Goal: Task Accomplishment & Management: Use online tool/utility

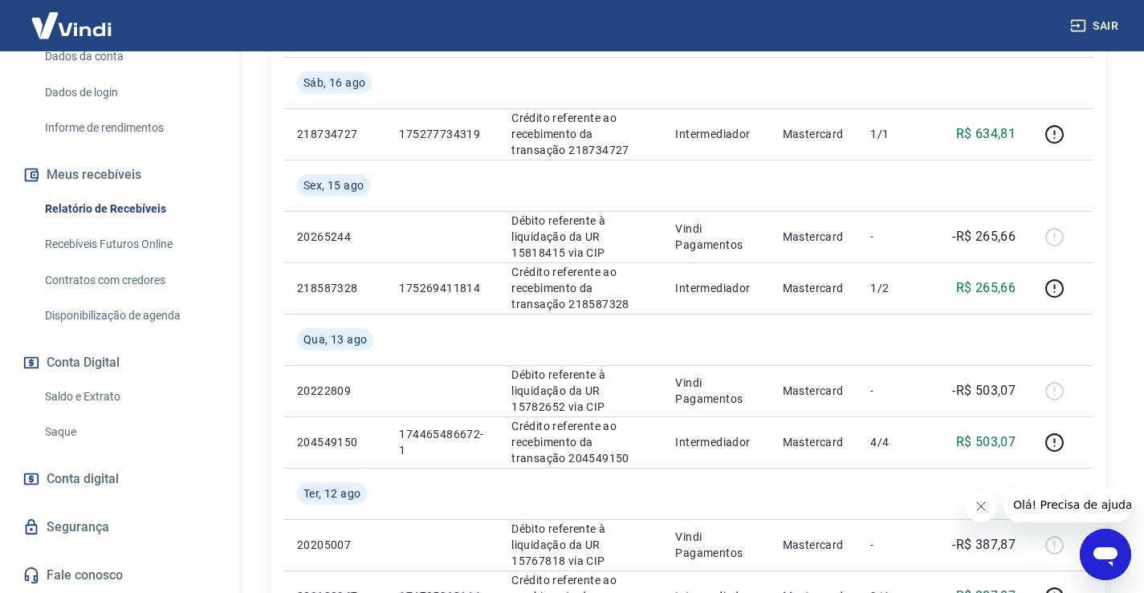
scroll to position [481, 0]
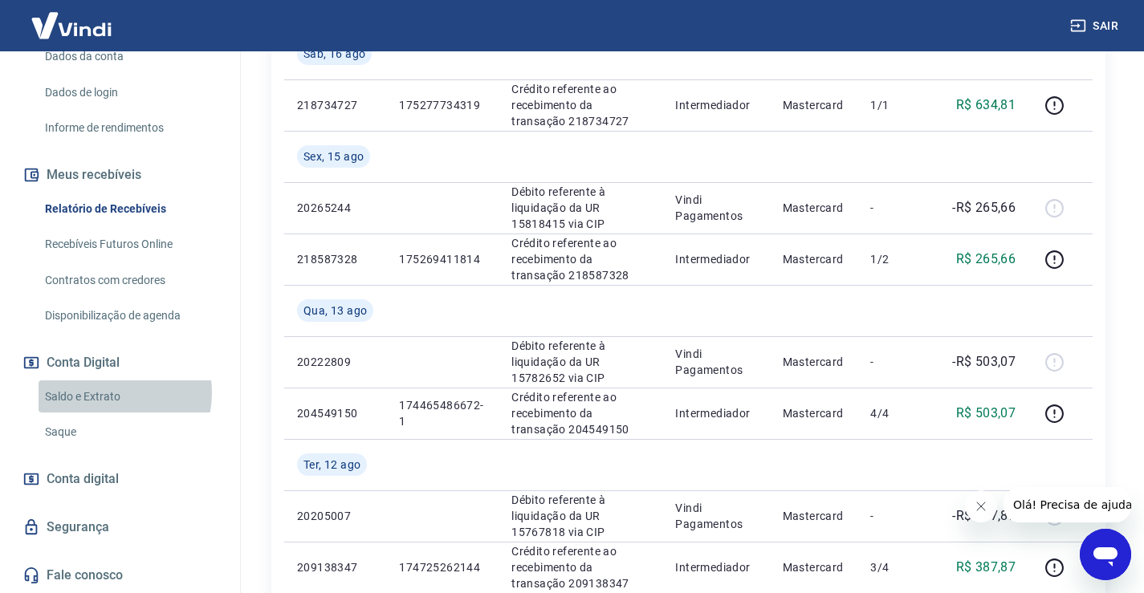
click at [104, 392] on link "Saldo e Extrato" at bounding box center [130, 396] width 182 height 33
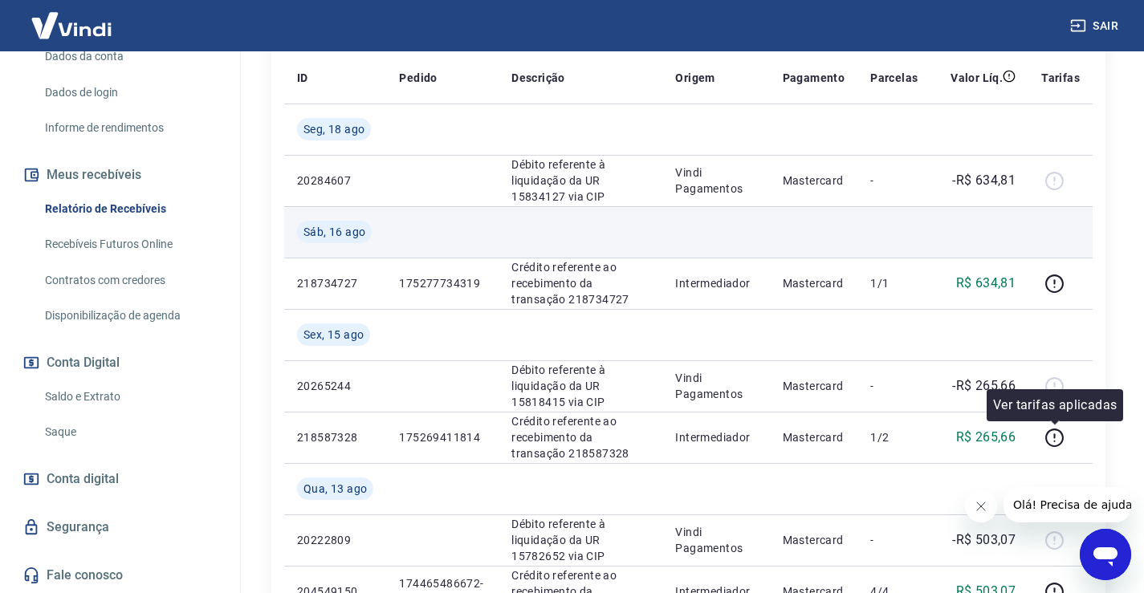
scroll to position [160, 0]
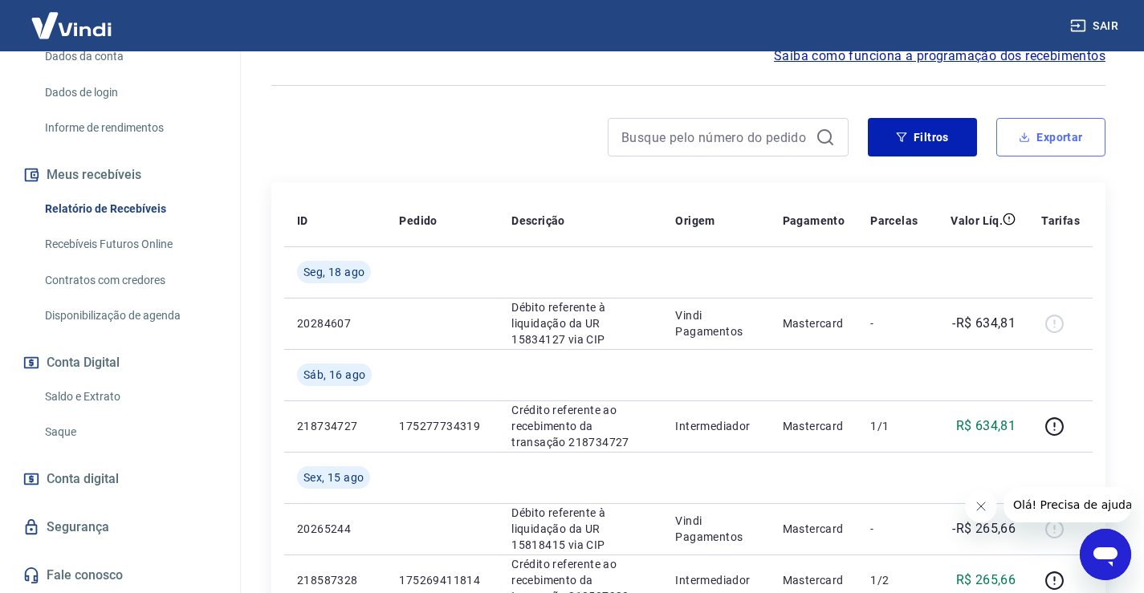
click at [1038, 142] on button "Exportar" at bounding box center [1050, 137] width 109 height 39
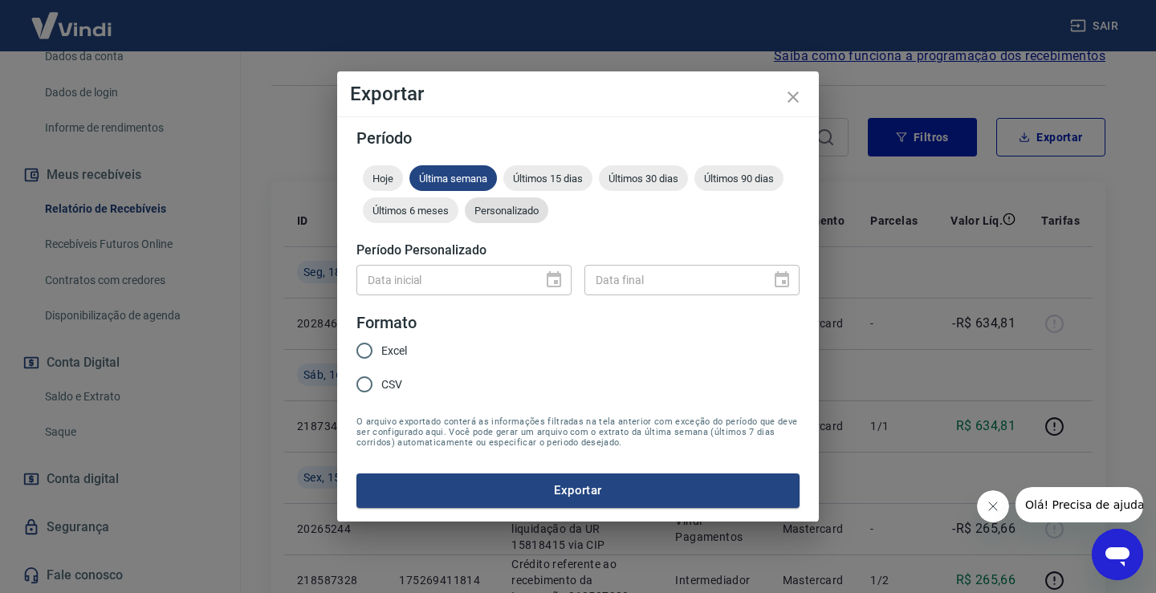
click at [496, 218] on div "Personalizado" at bounding box center [506, 210] width 83 height 26
click at [552, 282] on icon "Choose date" at bounding box center [553, 279] width 19 height 19
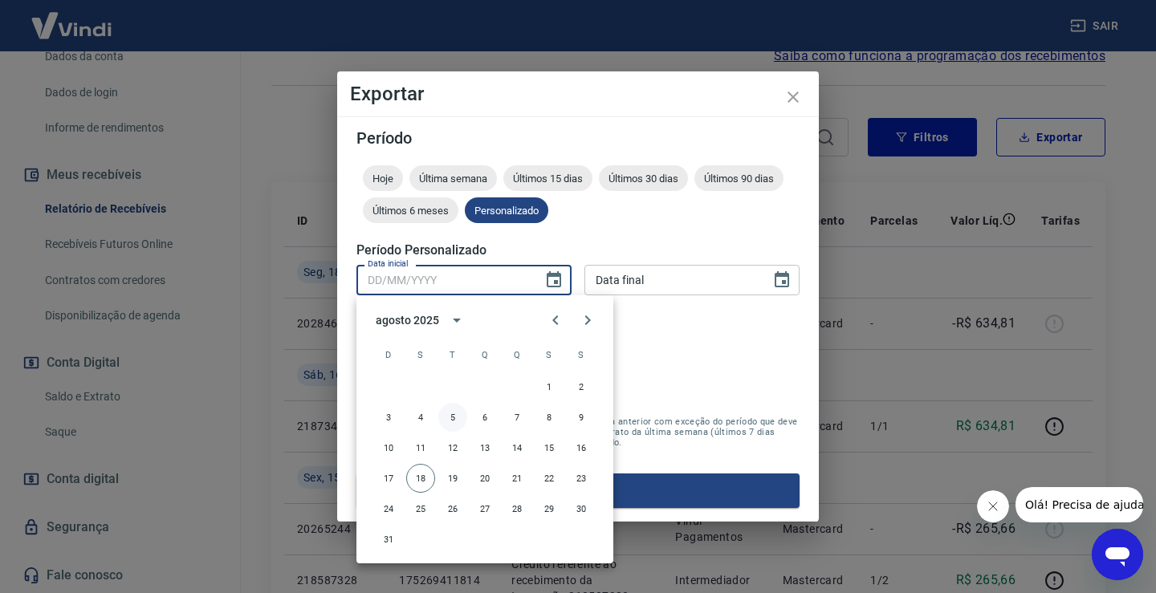
click at [453, 412] on button "5" at bounding box center [452, 417] width 29 height 29
type input "05/08/2025"
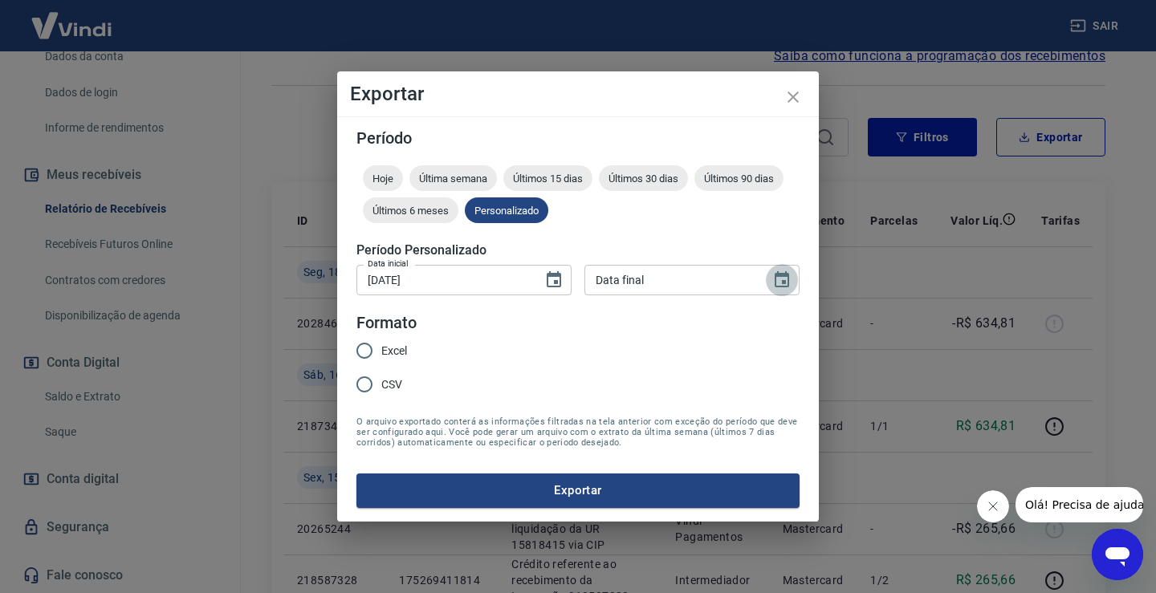
click at [784, 279] on icon "Choose date" at bounding box center [781, 279] width 19 height 19
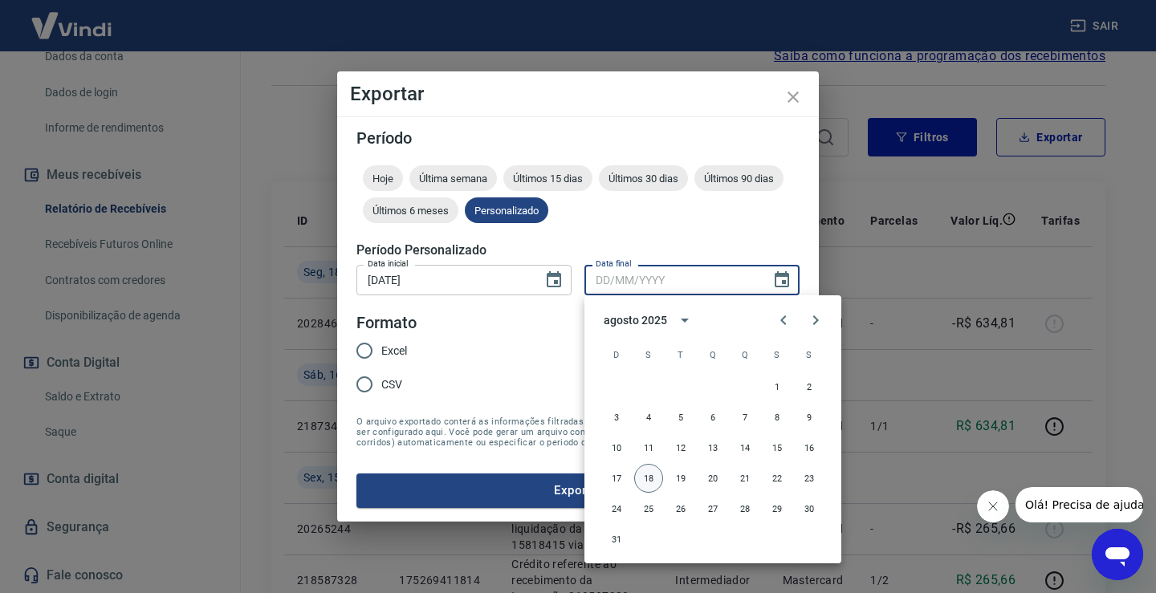
click at [643, 472] on button "18" at bounding box center [648, 478] width 29 height 29
type input "18/08/2025"
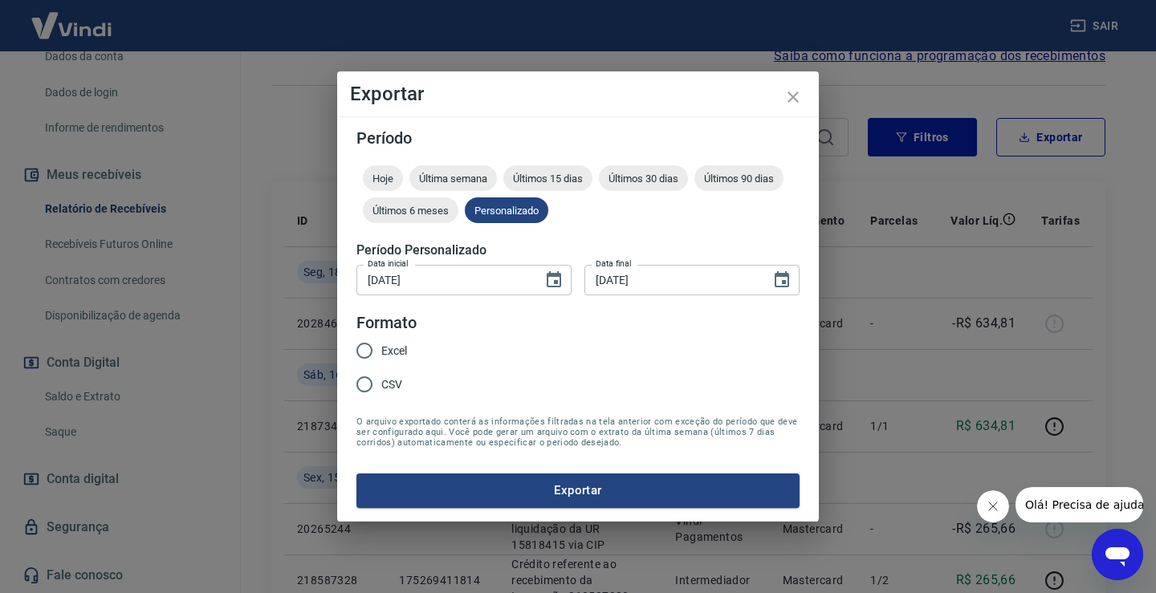
click at [360, 354] on input "Excel" at bounding box center [364, 351] width 34 height 34
radio input "true"
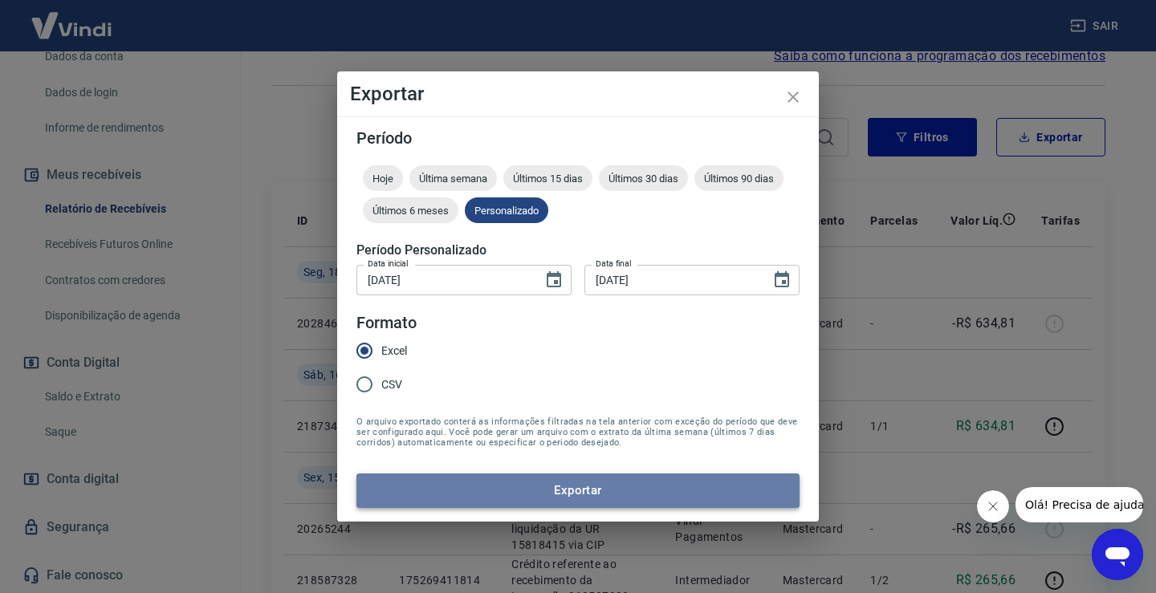
click at [741, 489] on button "Exportar" at bounding box center [577, 490] width 443 height 34
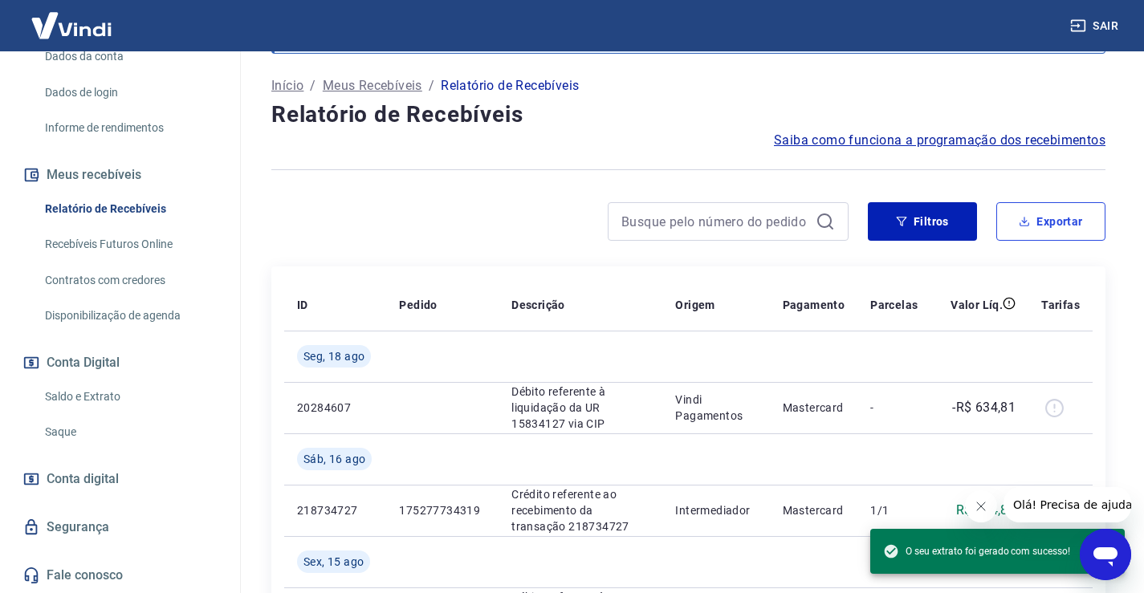
scroll to position [0, 0]
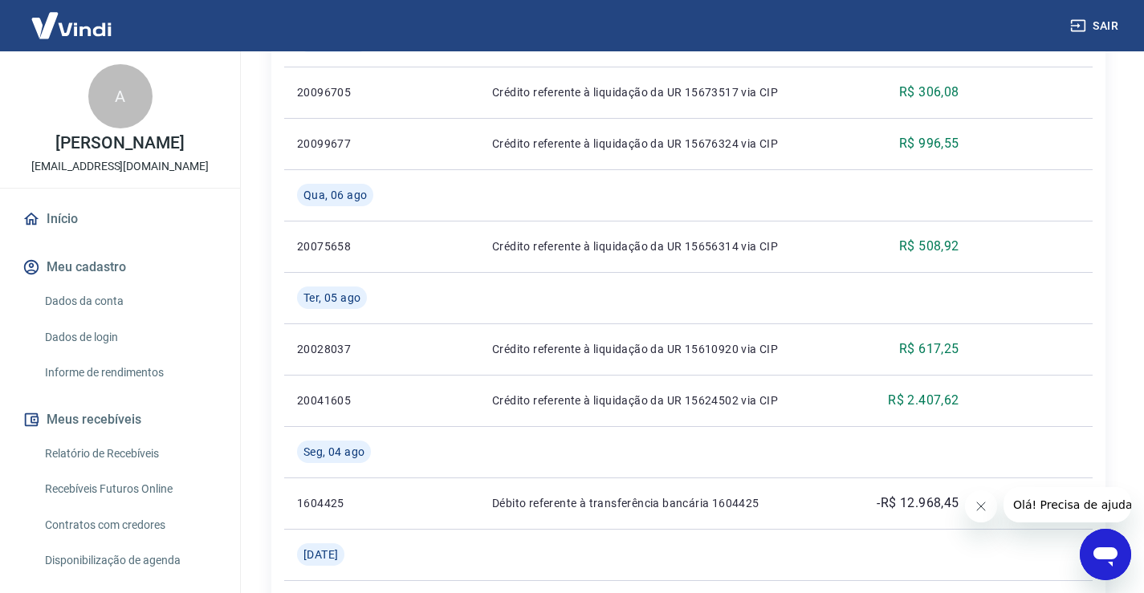
scroll to position [1284, 0]
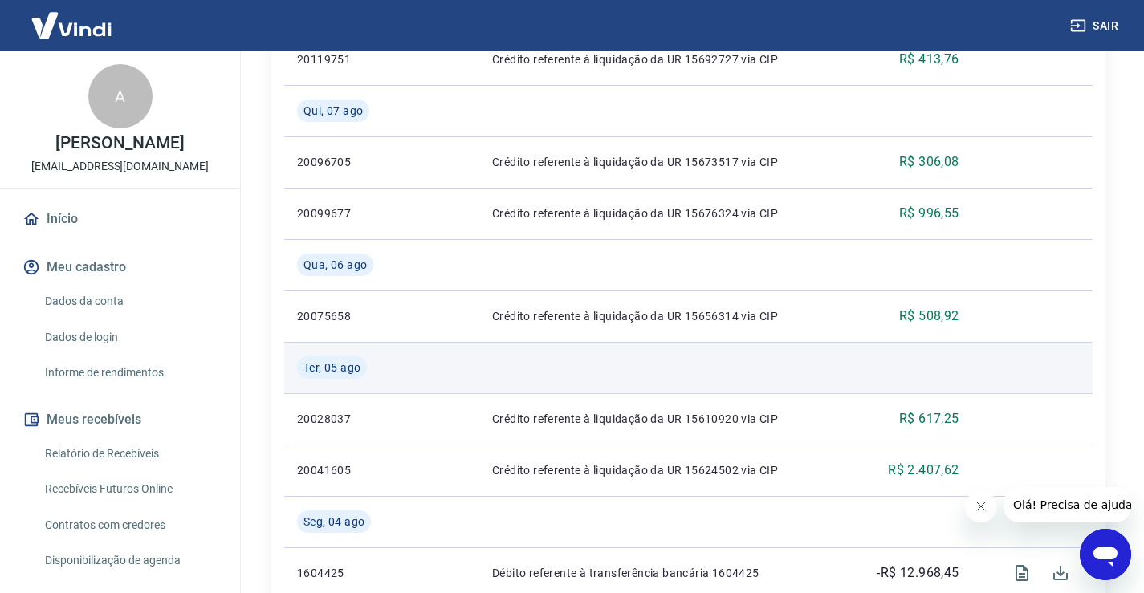
scroll to position [1204, 0]
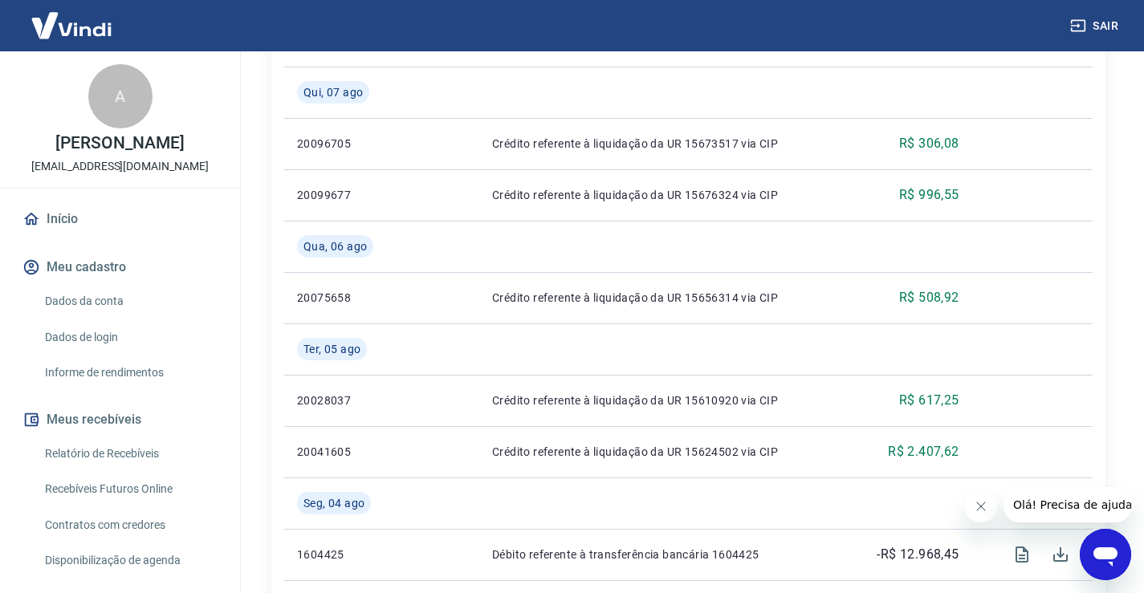
drag, startPoint x: 1133, startPoint y: 147, endPoint x: 1124, endPoint y: 148, distance: 9.0
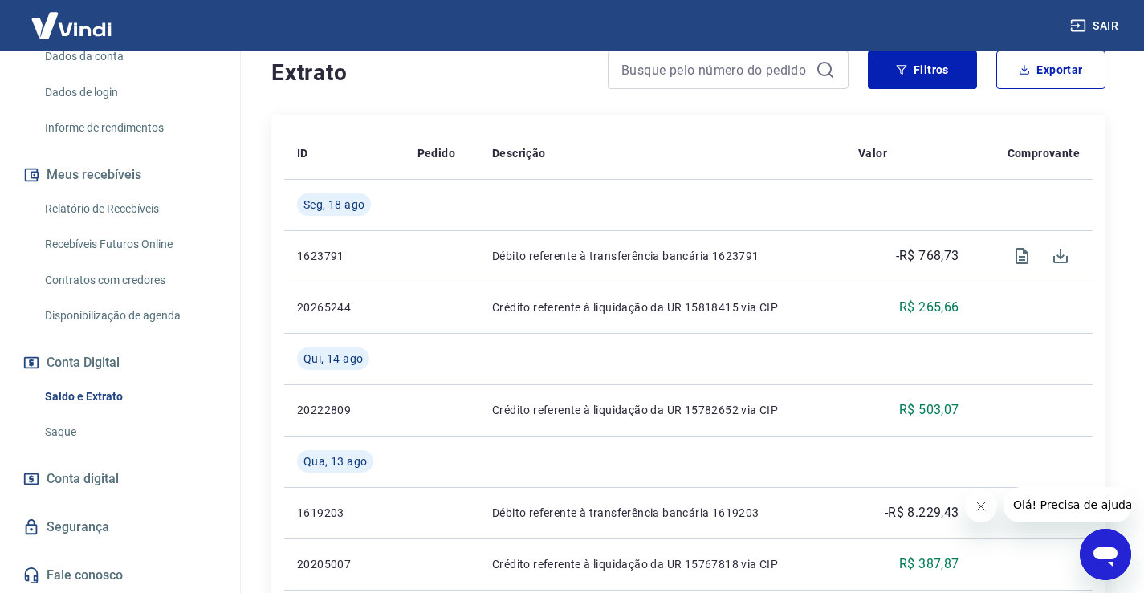
scroll to position [262, 0]
click at [89, 393] on link "Saldo e Extrato" at bounding box center [130, 396] width 182 height 33
